Goal: Information Seeking & Learning: Learn about a topic

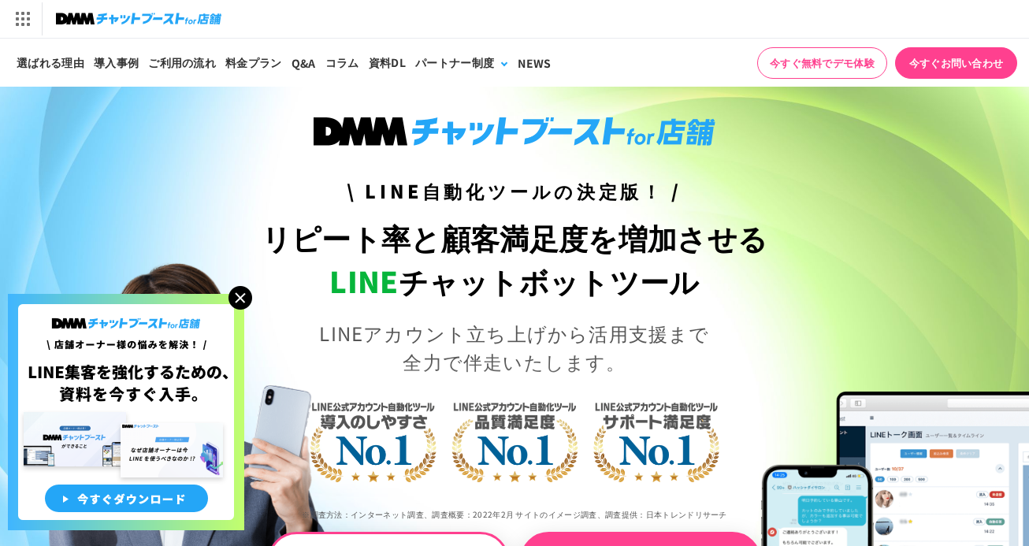
click at [251, 301] on img at bounding box center [240, 298] width 24 height 24
click at [243, 300] on img at bounding box center [240, 298] width 24 height 24
click at [239, 299] on img at bounding box center [240, 298] width 24 height 24
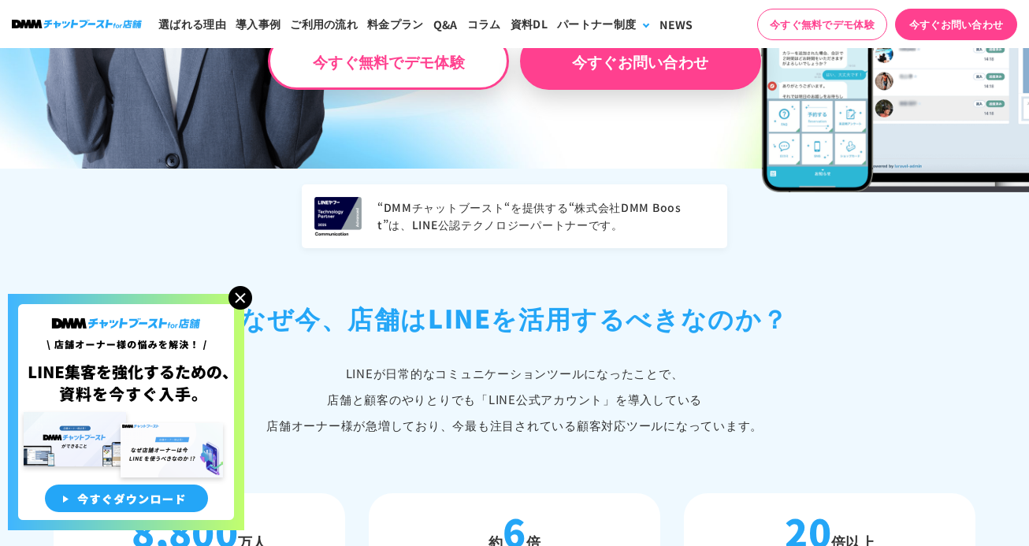
scroll to position [502, 0]
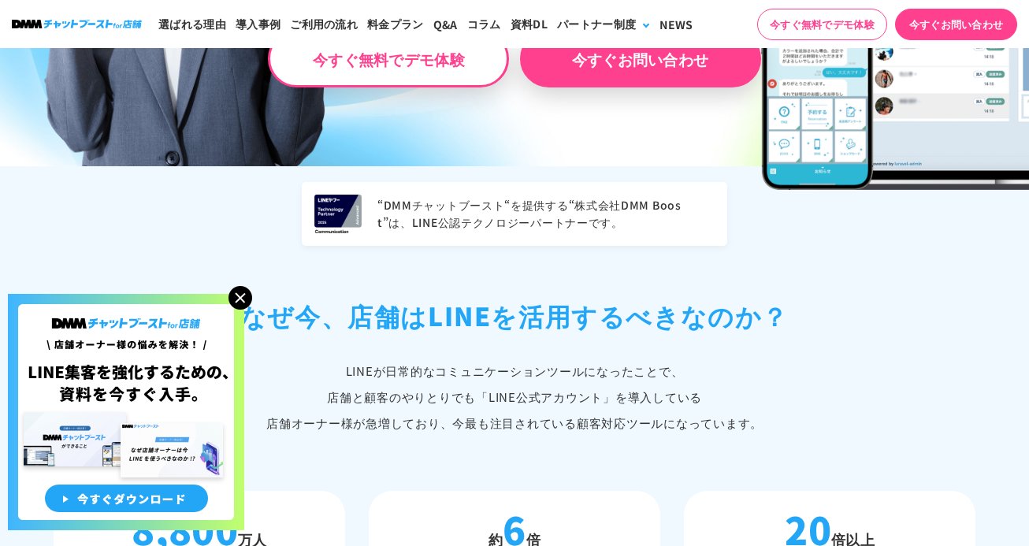
click at [240, 302] on img at bounding box center [240, 298] width 24 height 24
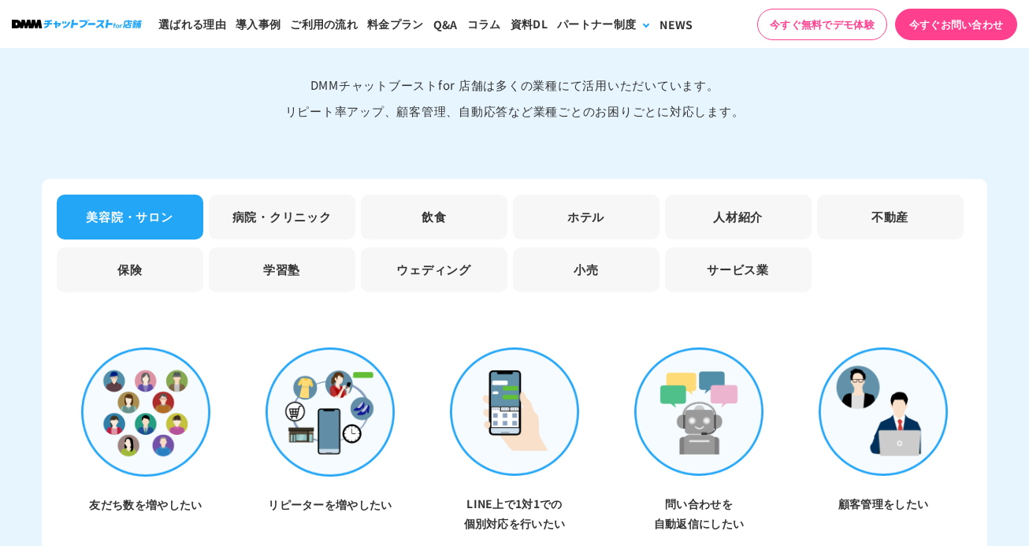
scroll to position [4517, 0]
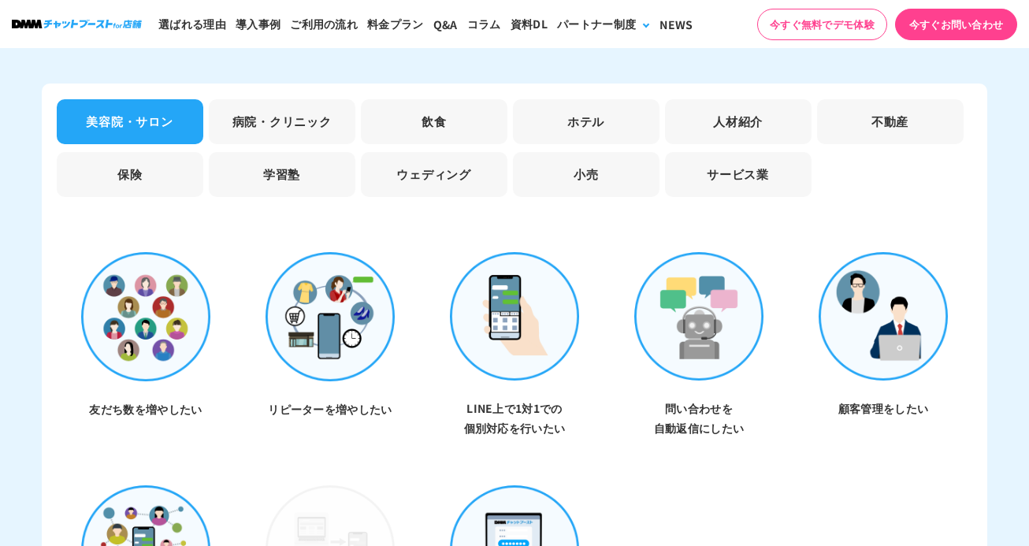
click at [403, 124] on li "飲食" at bounding box center [434, 121] width 147 height 45
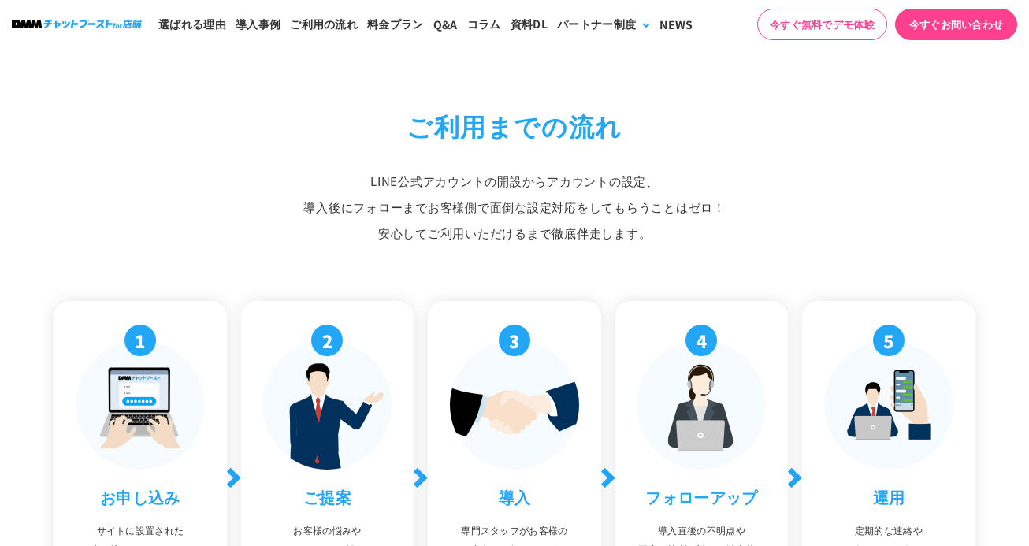
scroll to position [5220, 0]
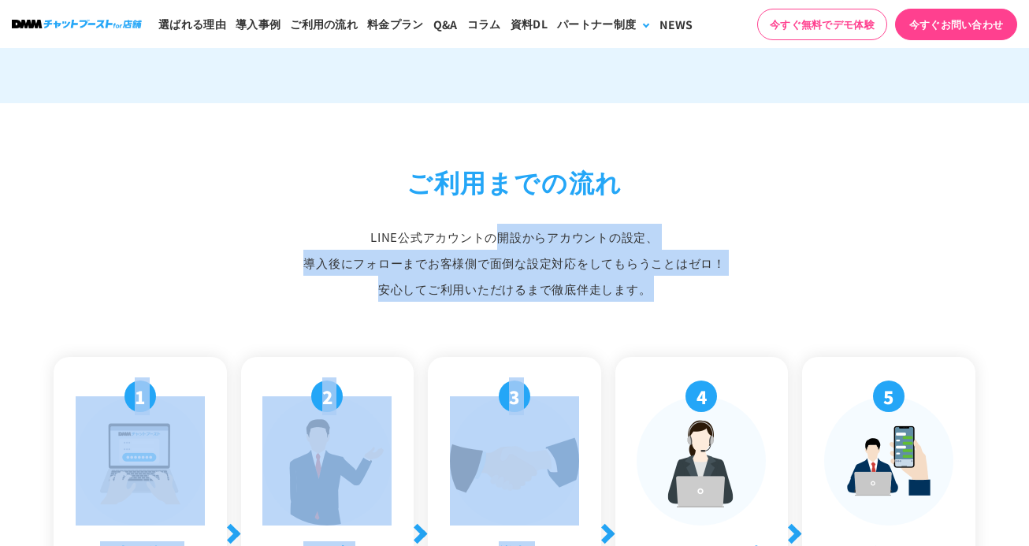
drag, startPoint x: 376, startPoint y: 226, endPoint x: 669, endPoint y: 291, distance: 300.3
click at [669, 291] on div "ご利用までの流れ LINE公式アカウントの開設からアカウントの設定、 導入後にフォローまでお客様側で面倒な設定対応をしてもらうことはゼロ！ 安心してご利用いた…" at bounding box center [514, 436] width 945 height 548
copy div "INE公式アカウントの開設からアカウントの設定、 導入後にフォローまでお客様側で面倒な設定対応をしてもらうことはゼロ！ 安心してご利用いただけるまで徹底伴走し…"
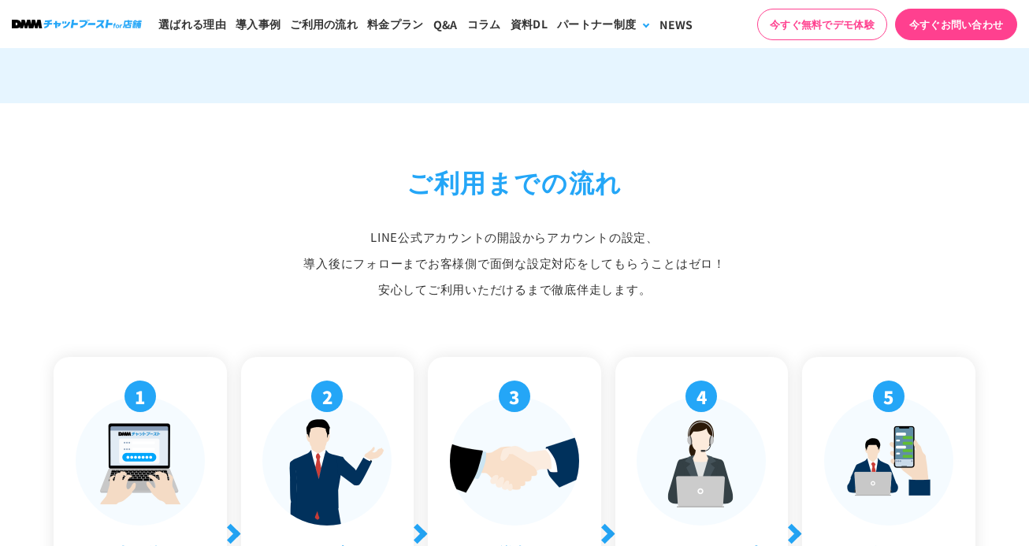
click at [859, 291] on div "ご利用までの流れ LINE公式アカウントの開設からアカウントの設定、 導入後にフォローまでお客様側で面倒な設定対応をしてもらうことはゼロ！ 安心してご利用いた…" at bounding box center [514, 436] width 945 height 548
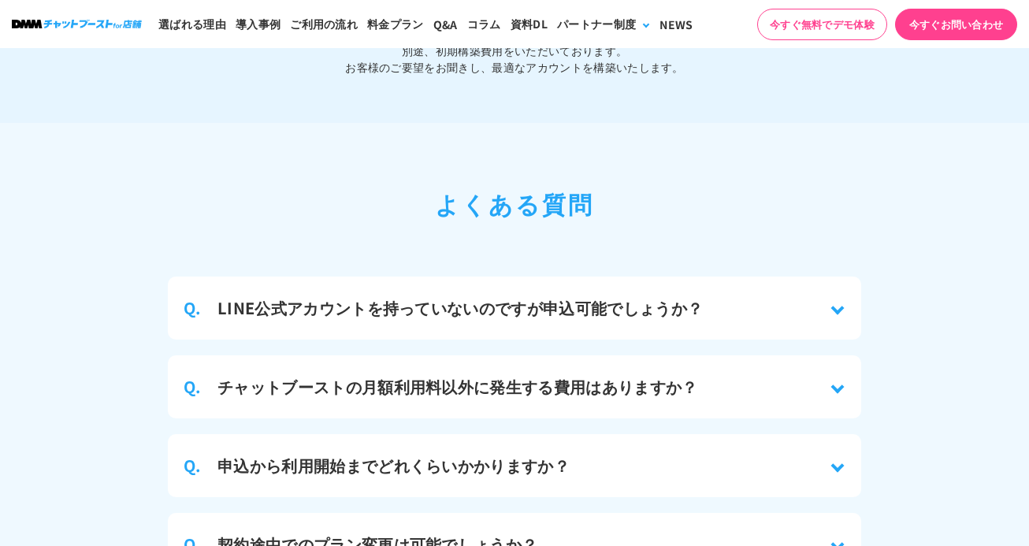
scroll to position [6807, 0]
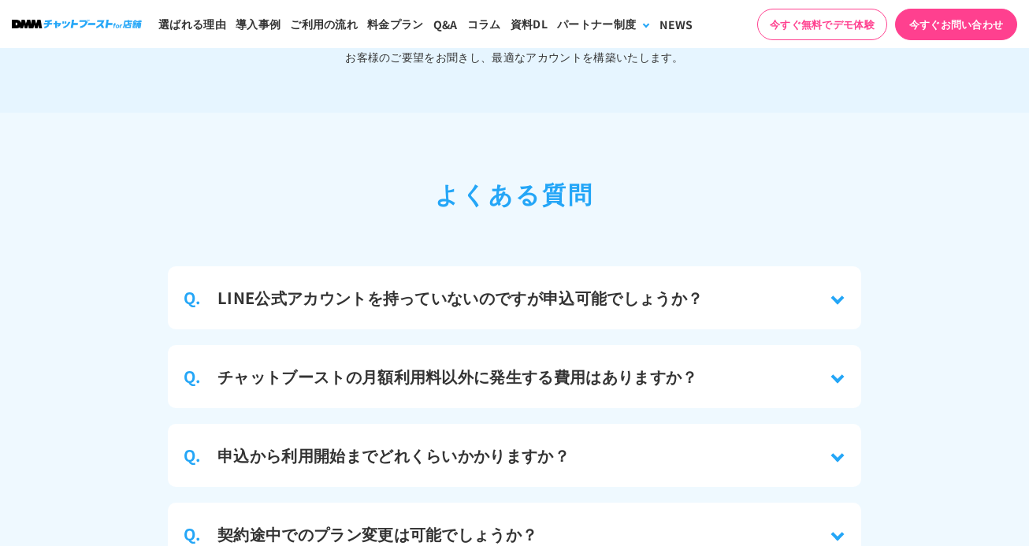
click at [469, 365] on h3 "チャットブーストの月額利用料以外に発生する費用はありますか？" at bounding box center [457, 377] width 481 height 24
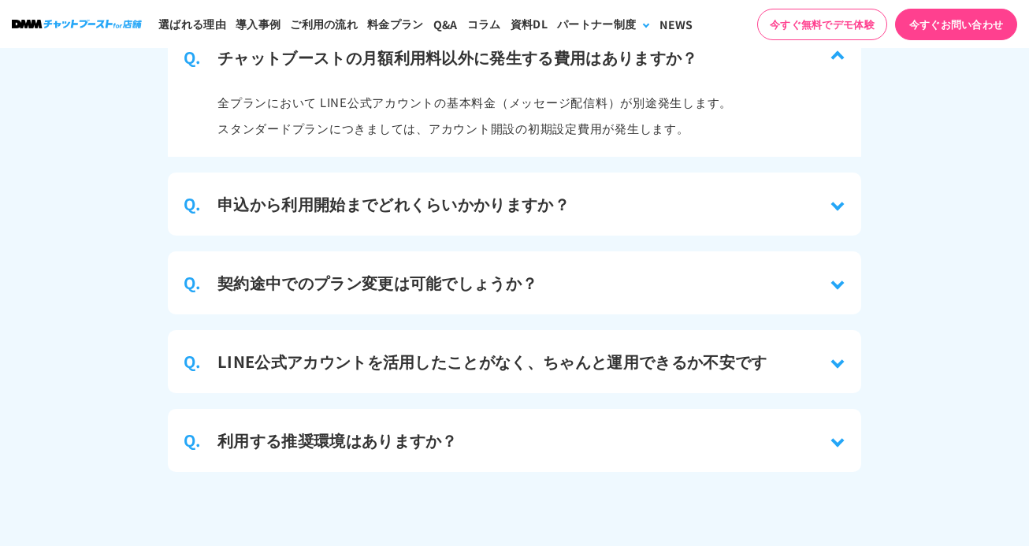
scroll to position [7128, 0]
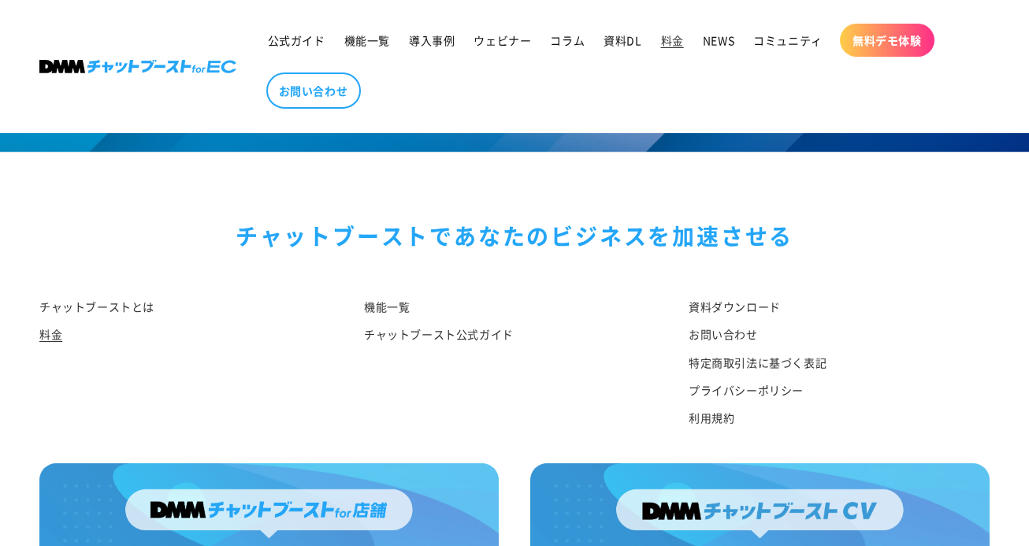
scroll to position [2056, 0]
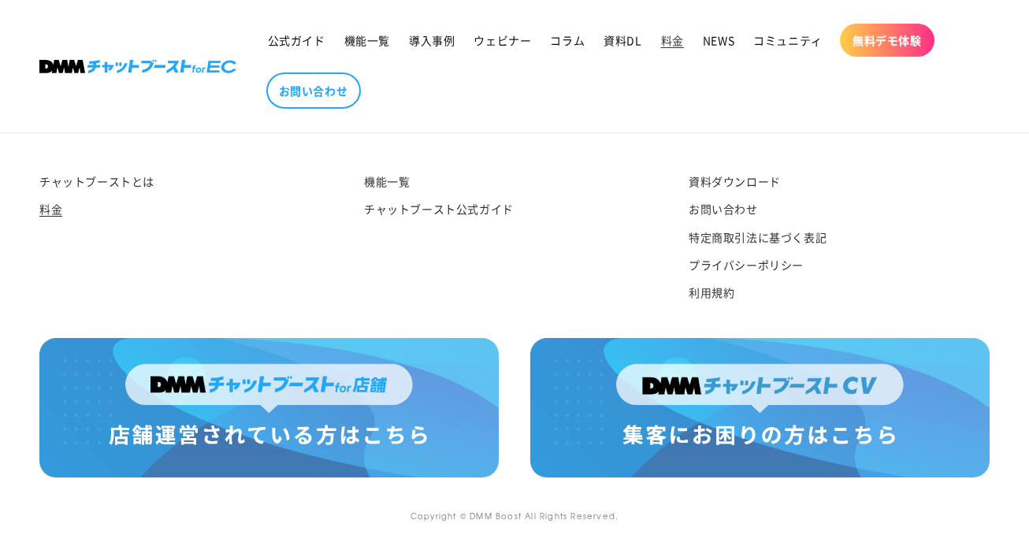
click at [336, 404] on img at bounding box center [268, 407] width 459 height 139
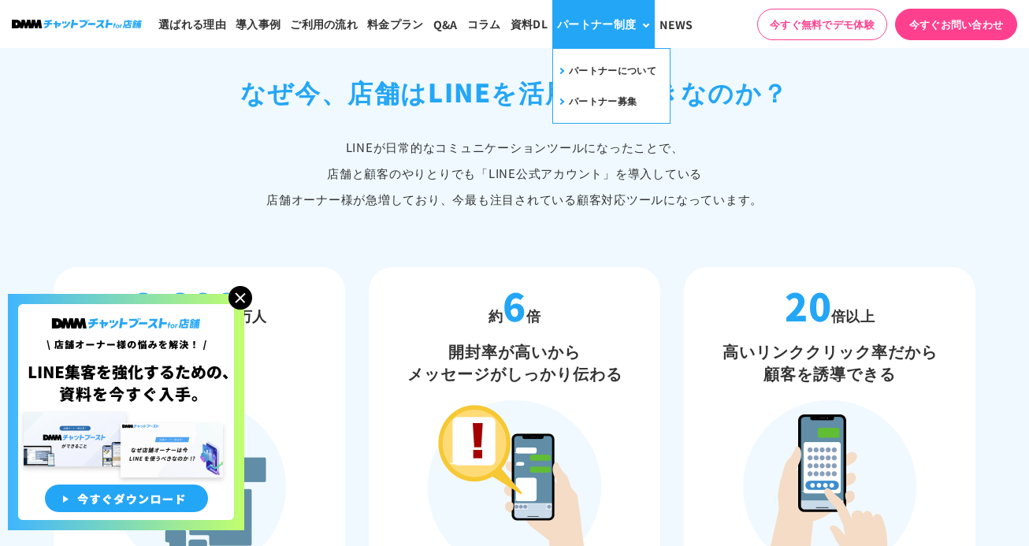
click at [575, 23] on div "パートナー制度" at bounding box center [596, 24] width 79 height 17
click at [579, 59] on link "パートナーについて" at bounding box center [606, 70] width 100 height 24
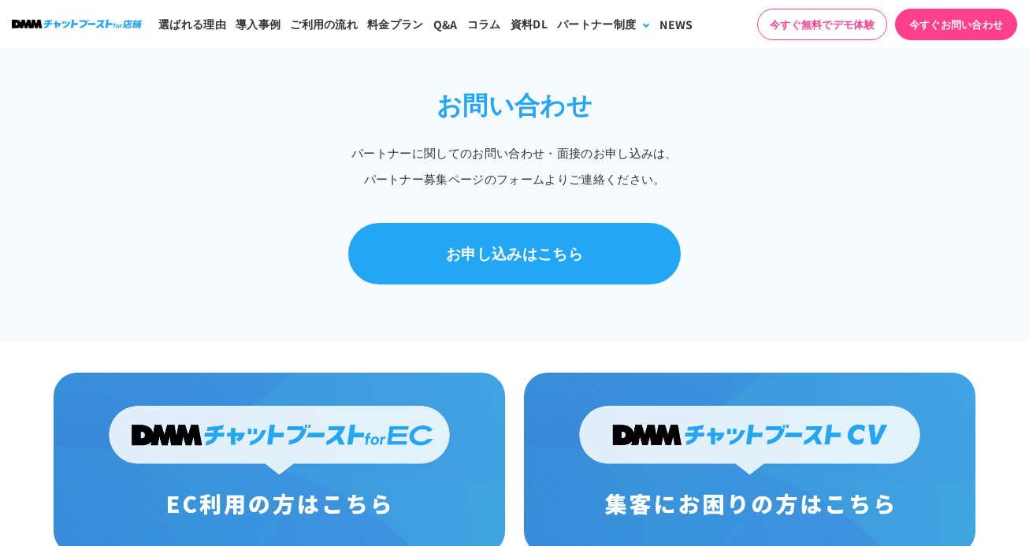
scroll to position [960, 0]
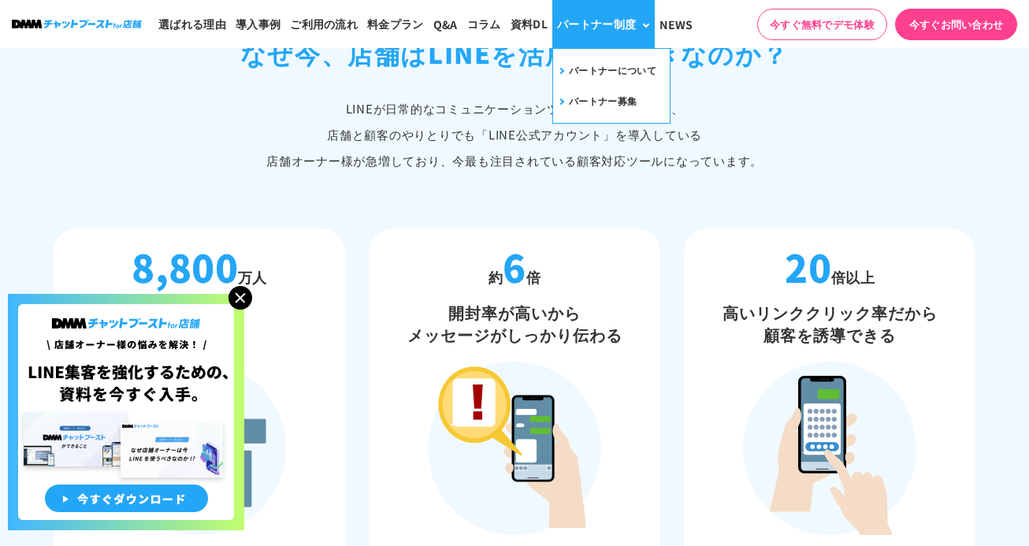
scroll to position [726, 0]
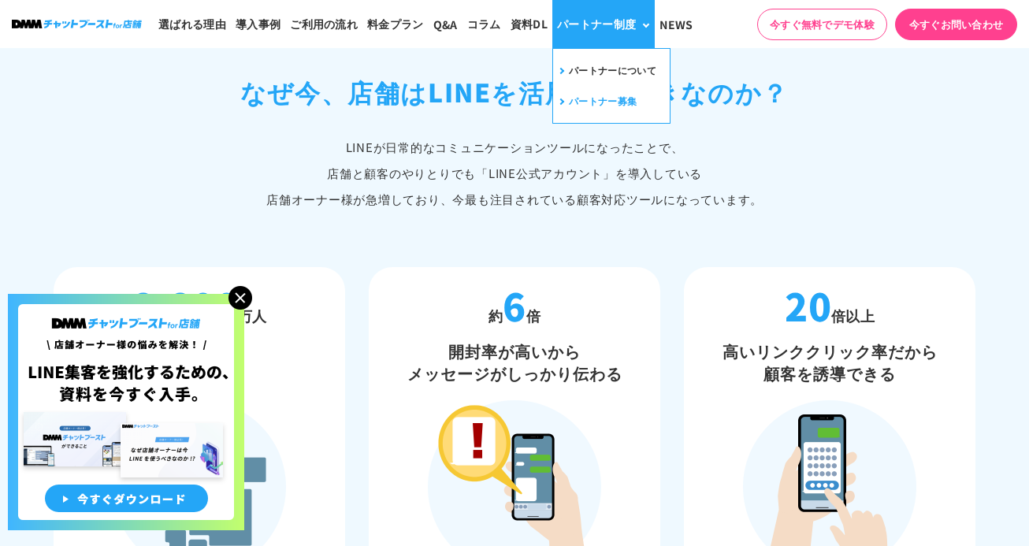
click at [583, 98] on link "パートナー募集" at bounding box center [596, 101] width 80 height 24
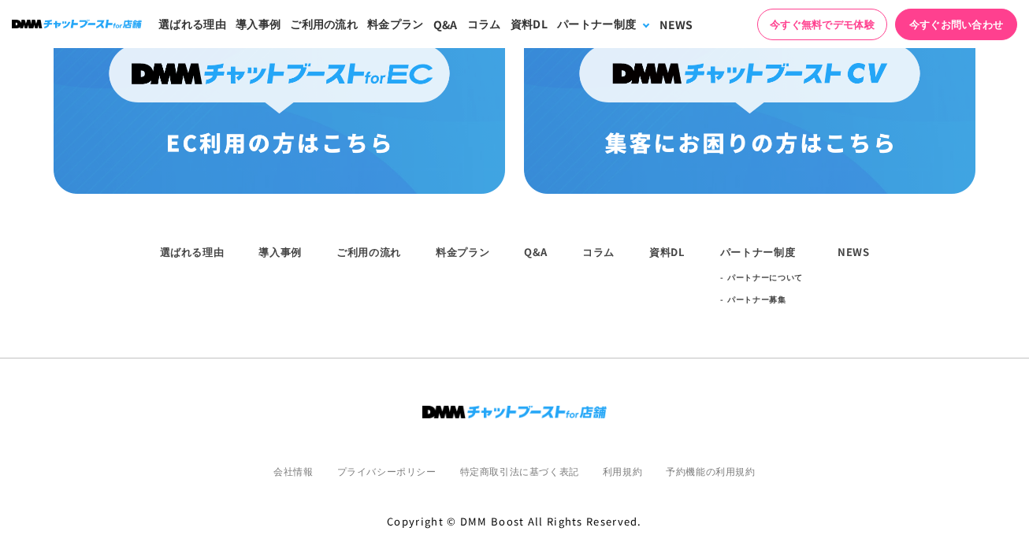
scroll to position [3209, 0]
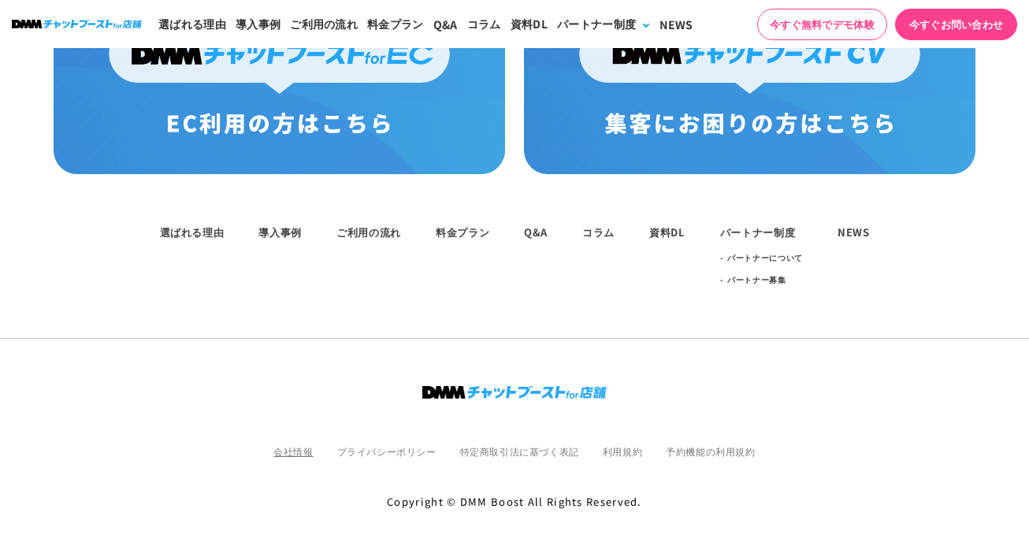
click at [302, 444] on link "会社情報" at bounding box center [292, 450] width 39 height 13
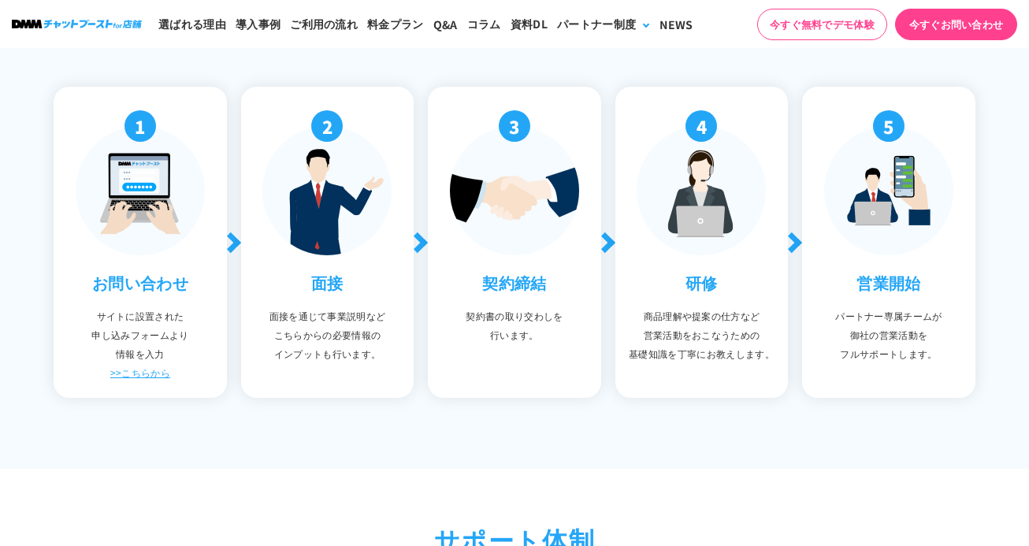
scroll to position [0, 0]
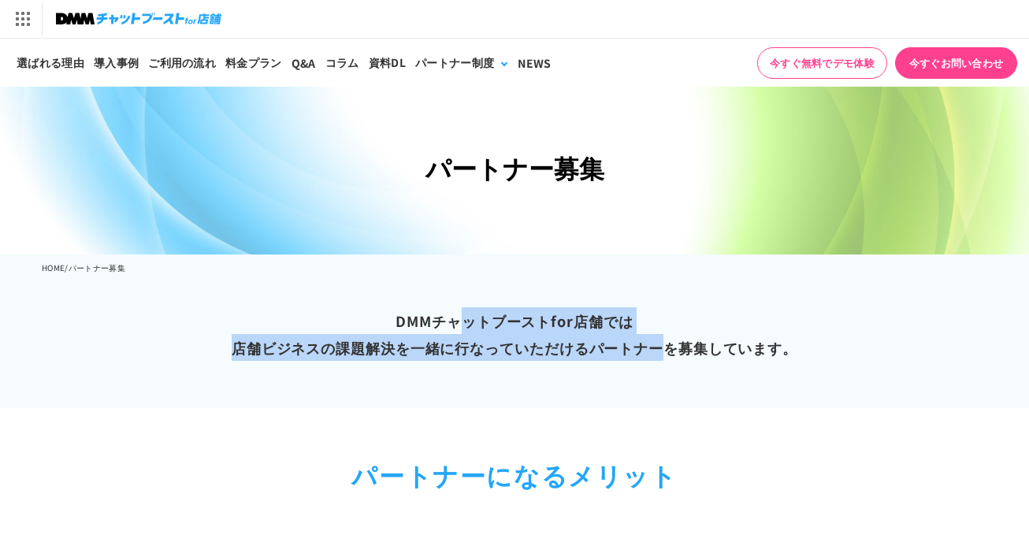
drag, startPoint x: 398, startPoint y: 325, endPoint x: 659, endPoint y: 354, distance: 262.4
click at [659, 354] on p "DMMチャットブーストfor店舗では 店舗ビジネスの課題解決を一緒に行なっていただける パートナーを募集しています。" at bounding box center [514, 346] width 1029 height 123
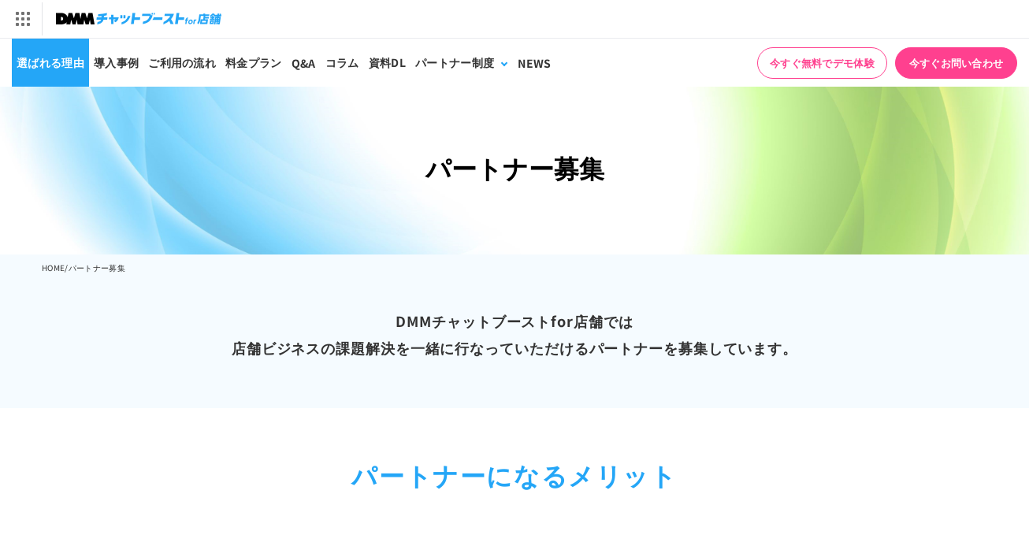
click at [80, 65] on link "選ばれる理由" at bounding box center [50, 63] width 77 height 48
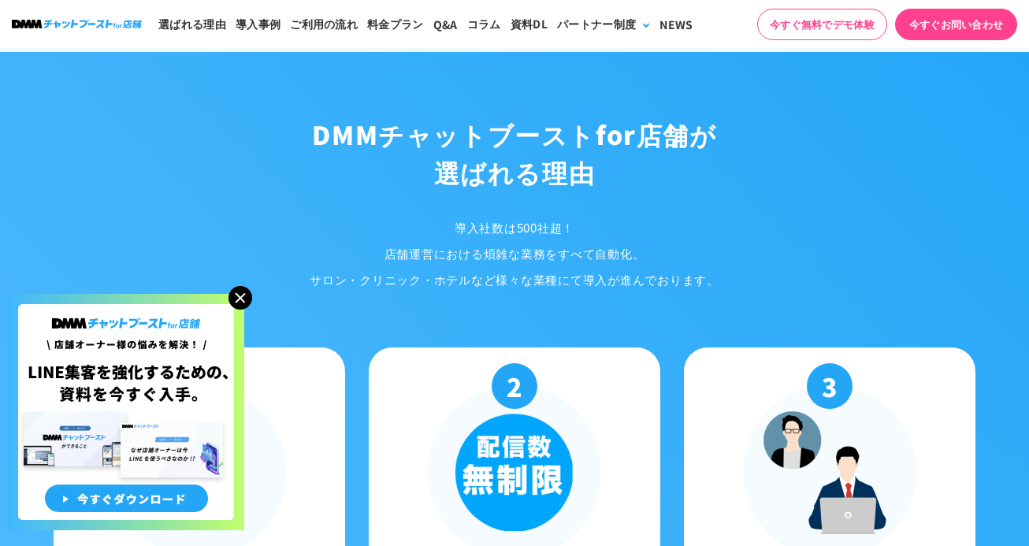
drag, startPoint x: 454, startPoint y: 225, endPoint x: 607, endPoint y: 225, distance: 152.8
click at [607, 225] on p "導入社数は500社超！ 店舗運営における煩雑な業務をすべて自動化。 サロン・クリニック・ホテルなど様々な業種にて 導入が進んでおります。" at bounding box center [514, 253] width 945 height 78
copy p "導入社数は500社超！"
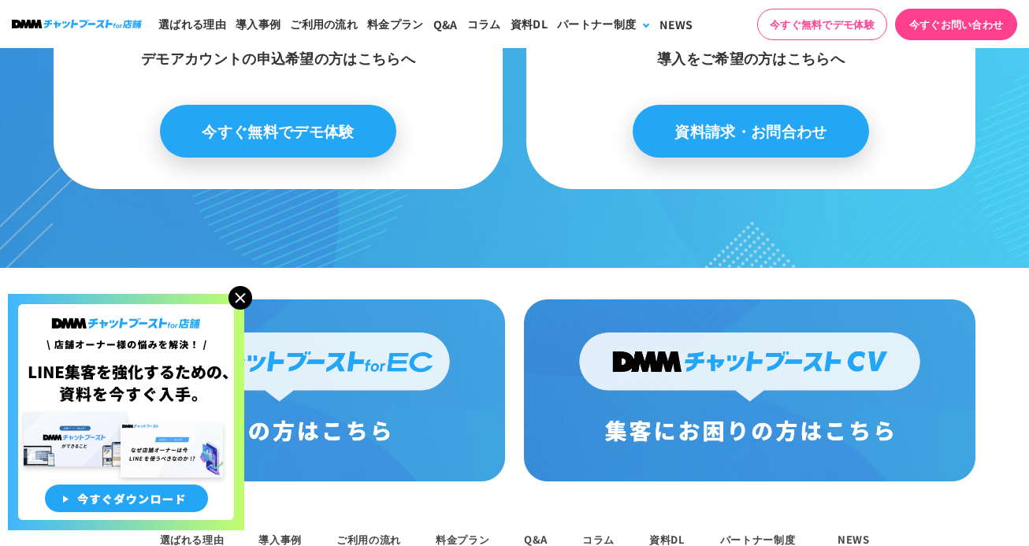
scroll to position [8375, 0]
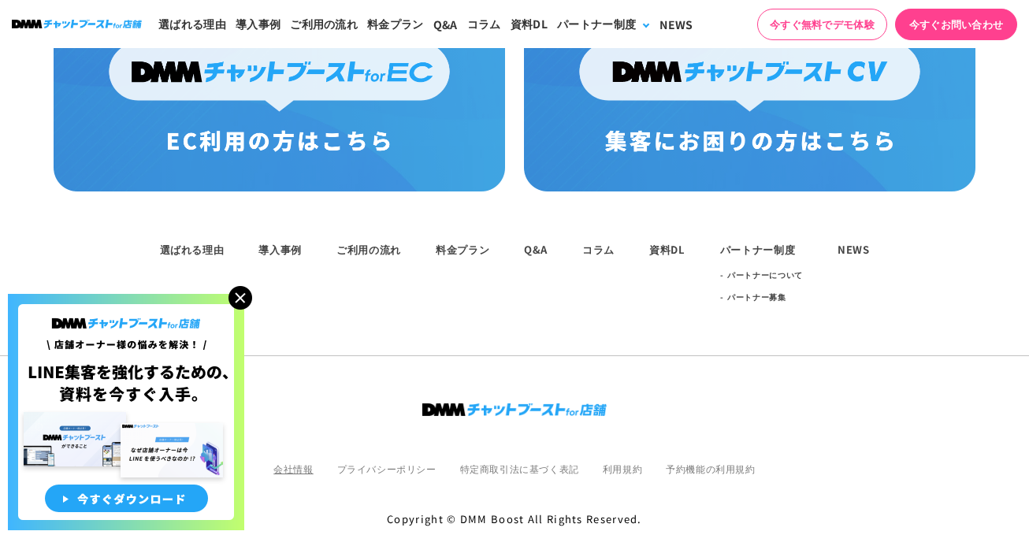
click at [300, 462] on link "会社情報" at bounding box center [292, 468] width 39 height 13
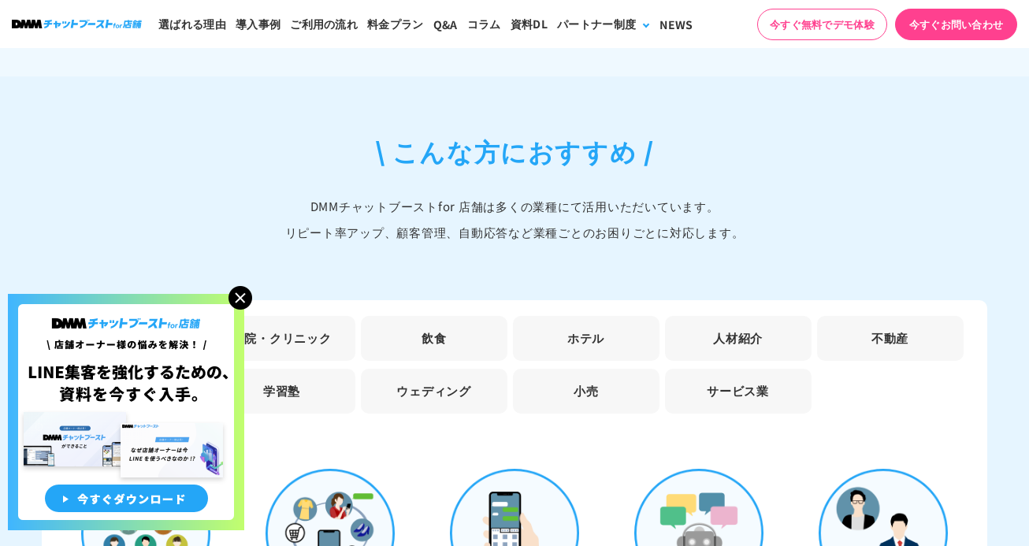
scroll to position [4229, 0]
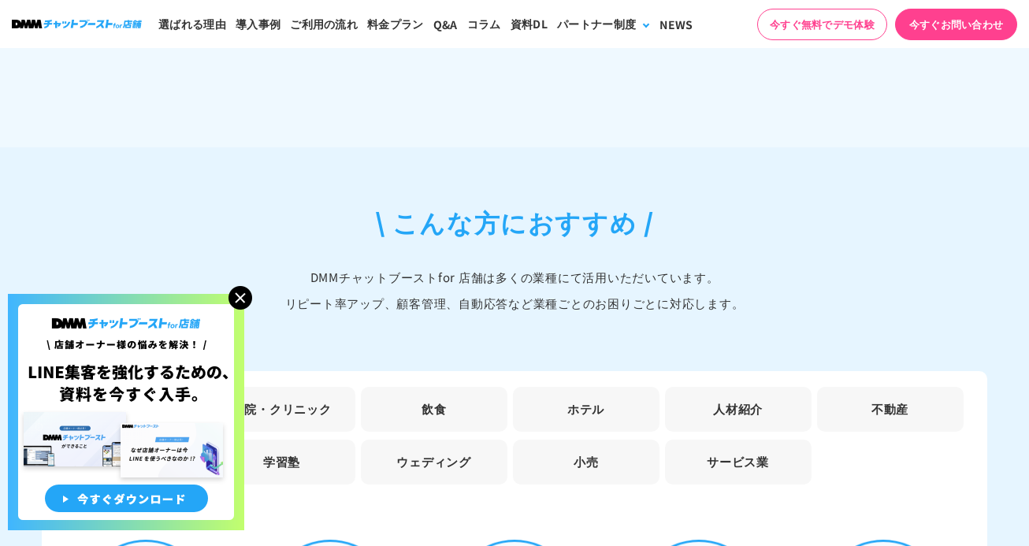
drag, startPoint x: 284, startPoint y: 291, endPoint x: 848, endPoint y: 290, distance: 564.0
click at [848, 290] on p "DMMチャットブーストfor 店舗は多くの業種にて活用いただいています。 リピート率アップ、顧客管理、自動応答など業種ごとのお困りごとに対応します。" at bounding box center [514, 290] width 945 height 52
copy p "リピート率アップ、顧客管理、自動応答など業種ごとのお困りごとに対応します。"
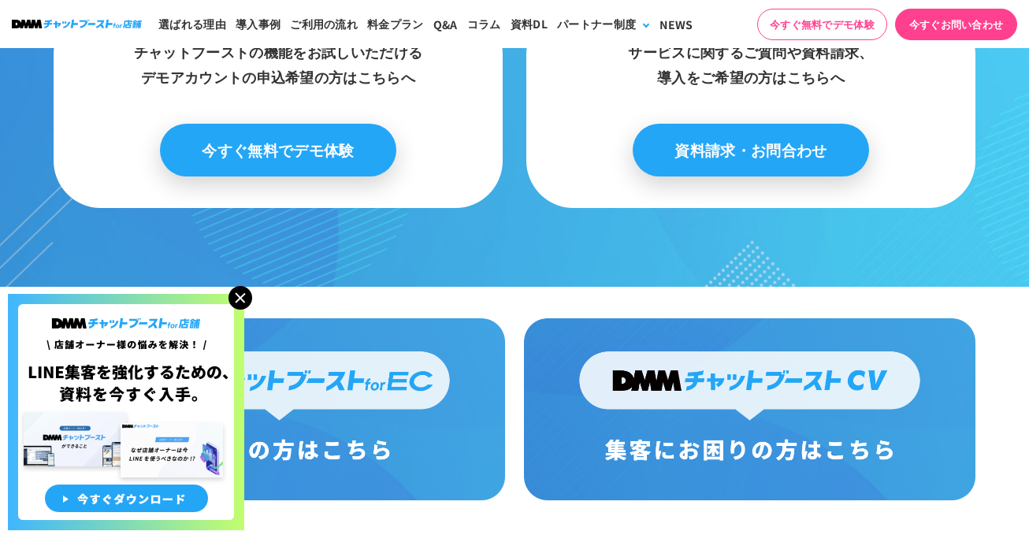
scroll to position [8072, 0]
